Goal: Download file/media

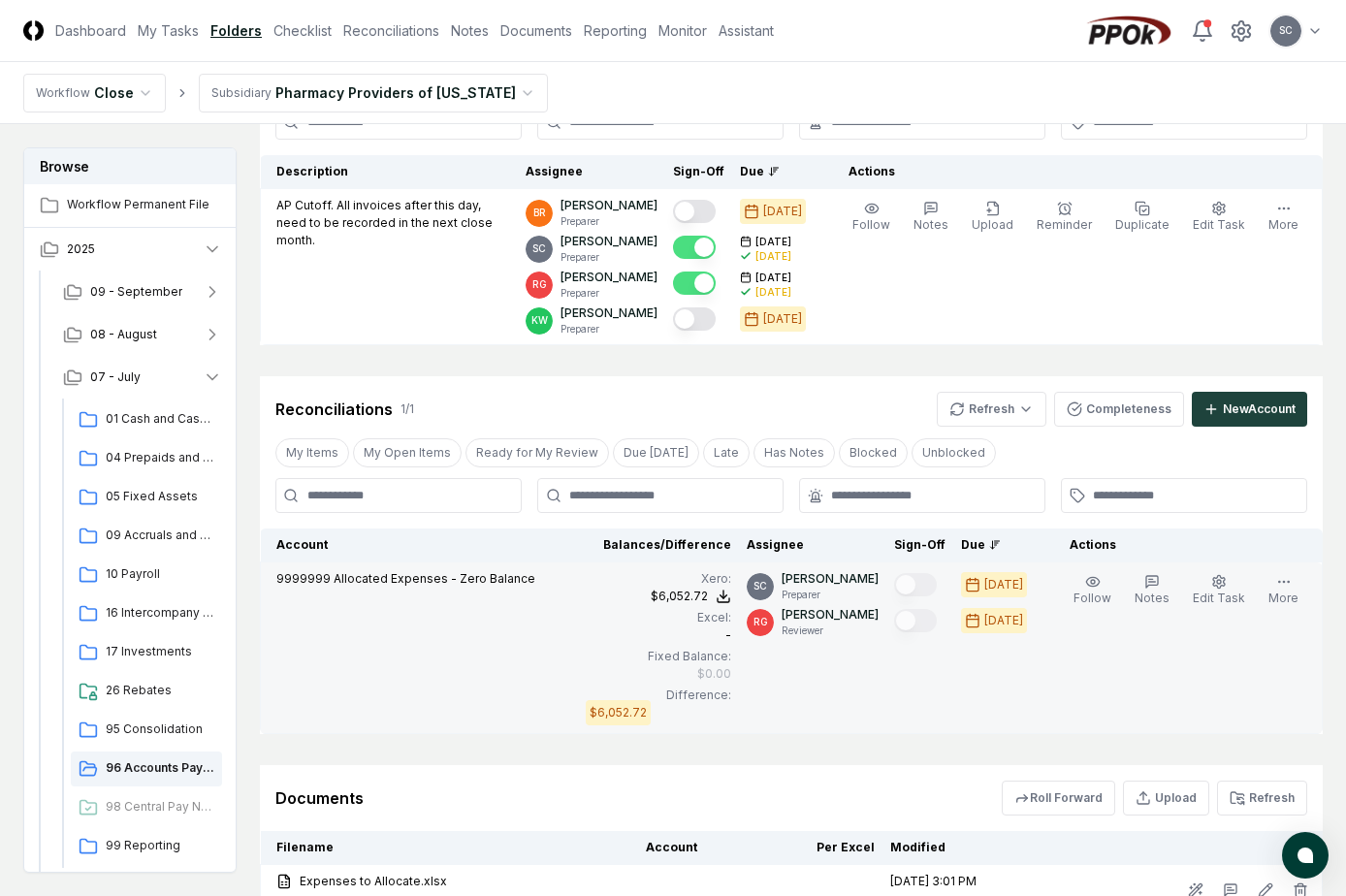
scroll to position [336, 0]
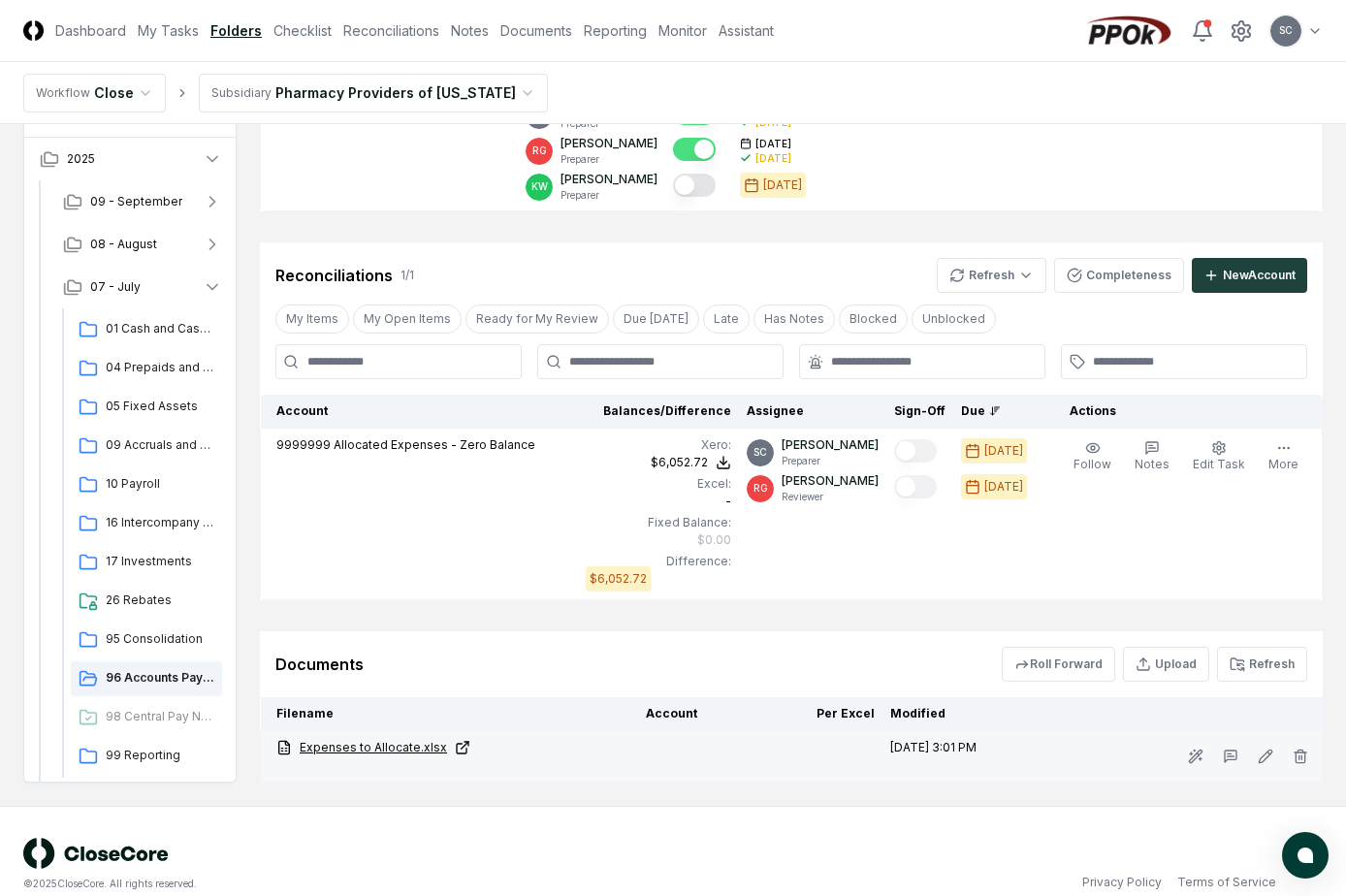
click at [396, 739] on link "Expenses to Allocate.xlsx" at bounding box center [453, 748] width 354 height 18
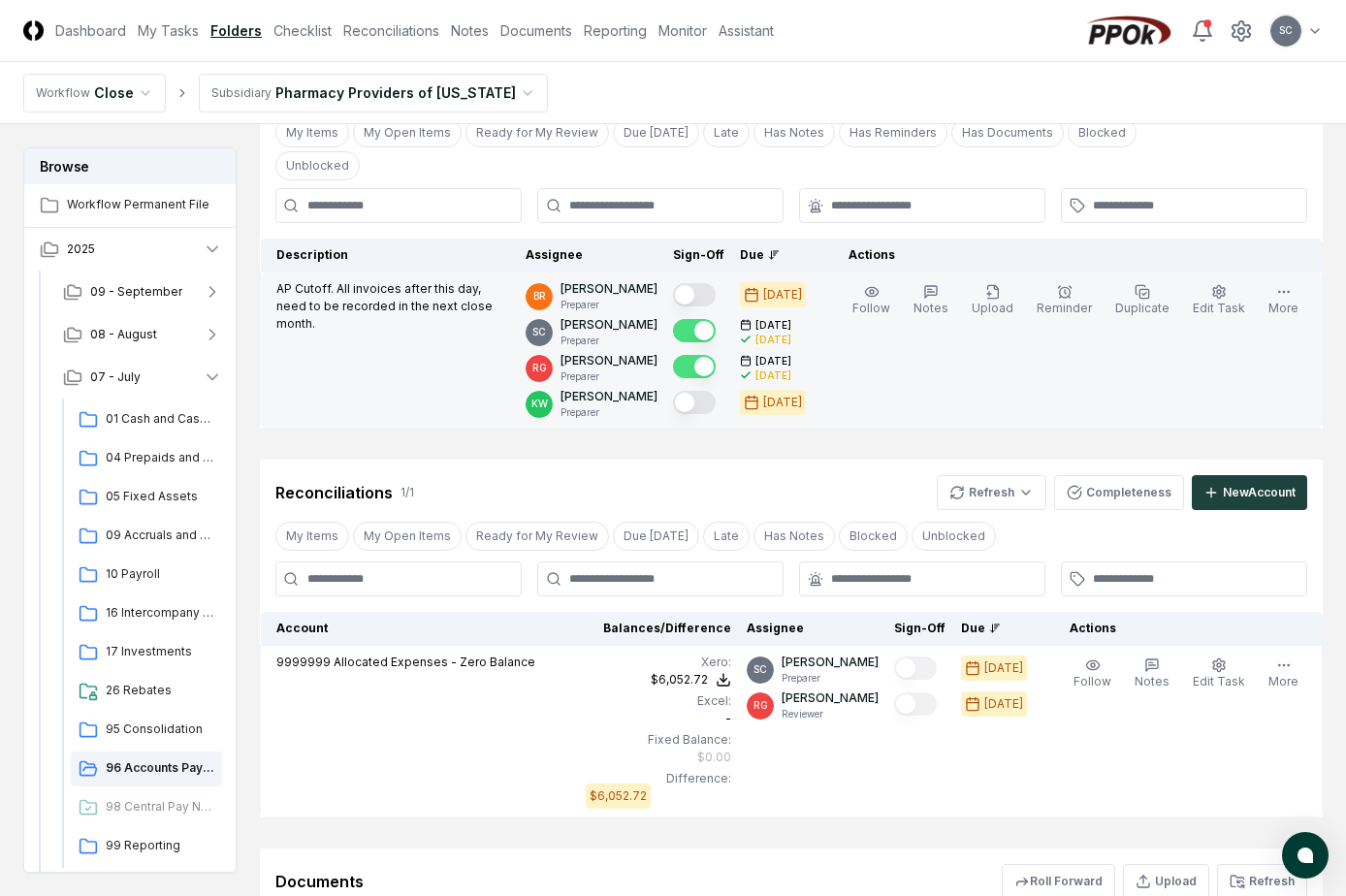
scroll to position [0, 0]
